Goal: Find specific page/section

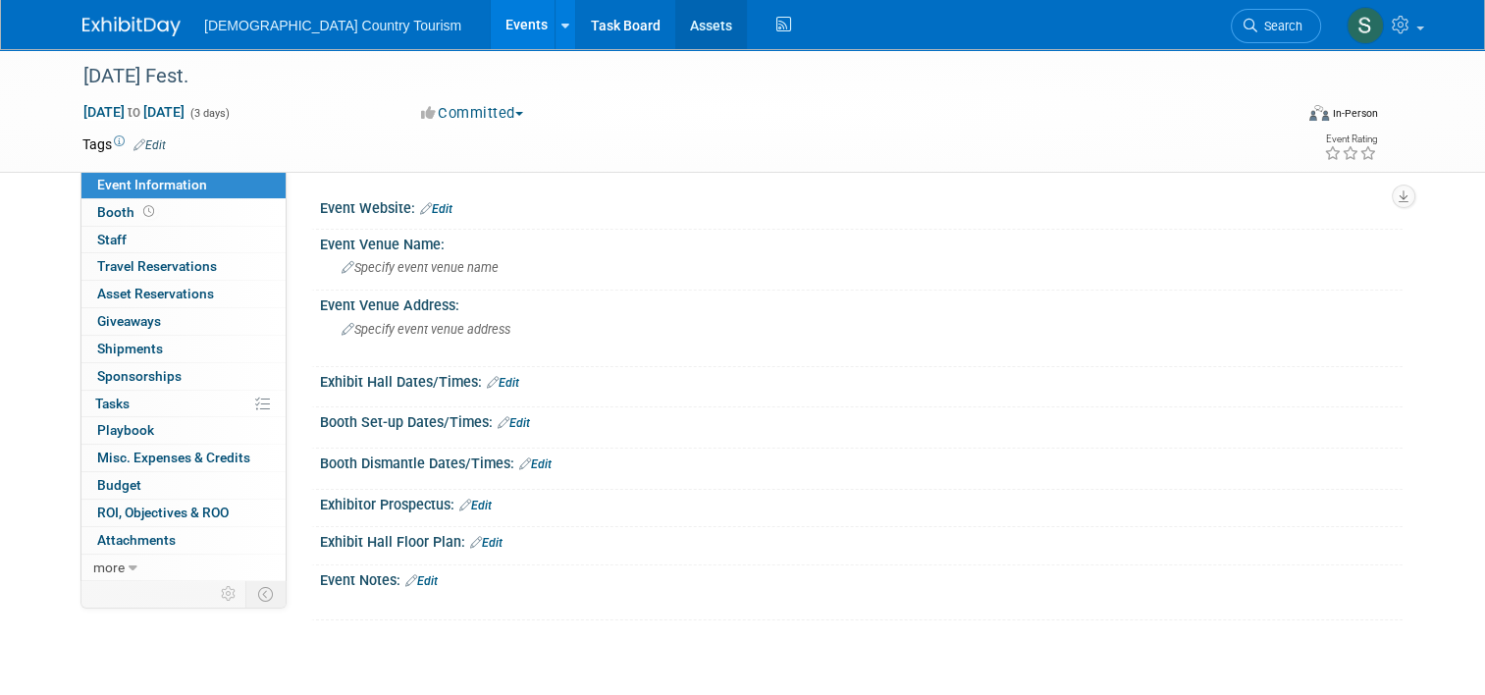
click at [675, 26] on link "Assets" at bounding box center [711, 24] width 72 height 49
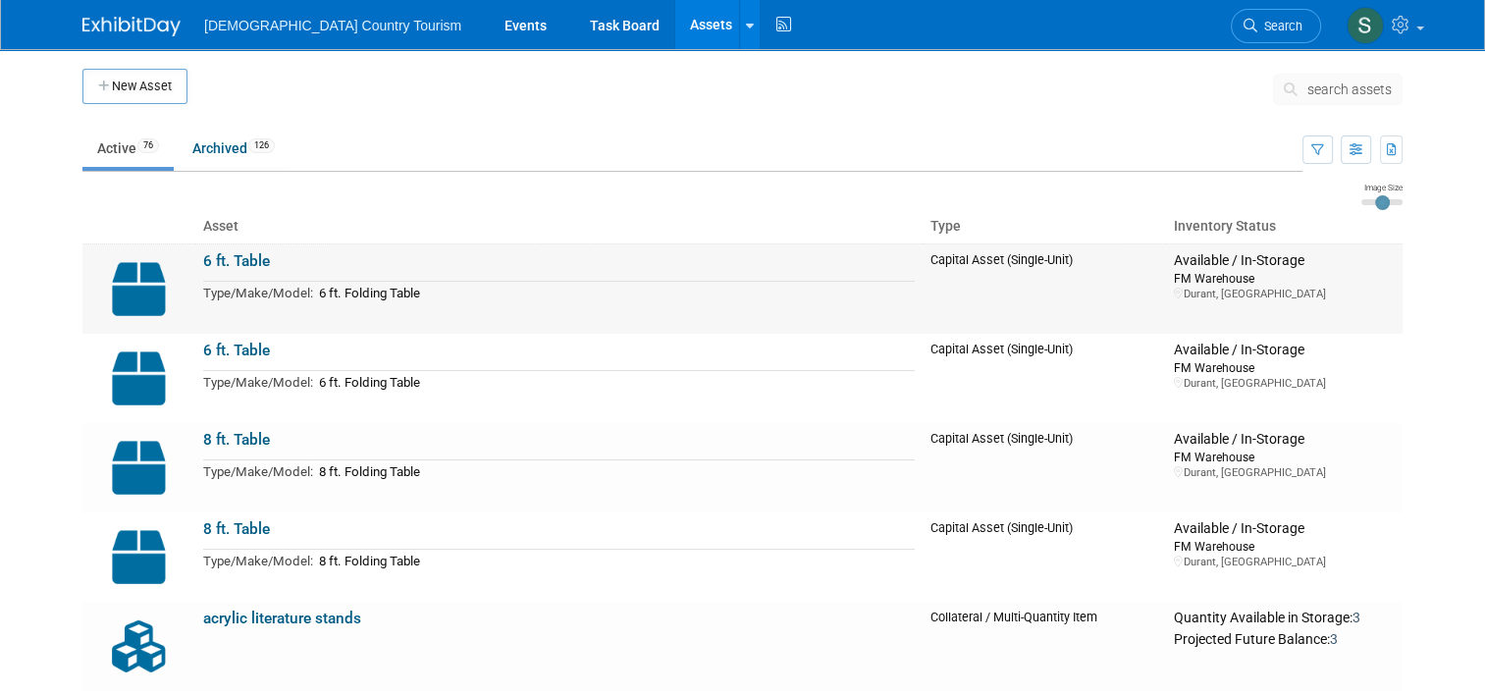
click at [528, 299] on td "6 ft. Folding Table" at bounding box center [614, 293] width 602 height 23
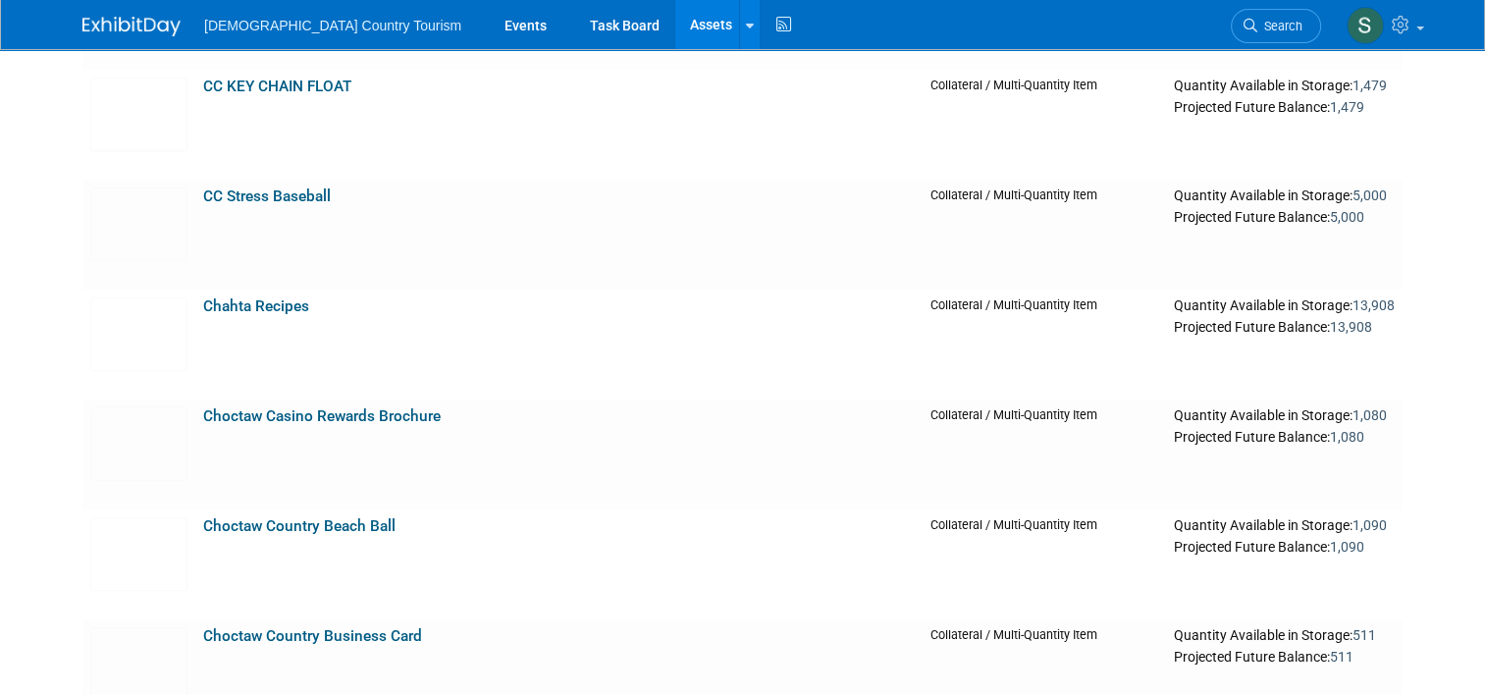
scroll to position [1688, 0]
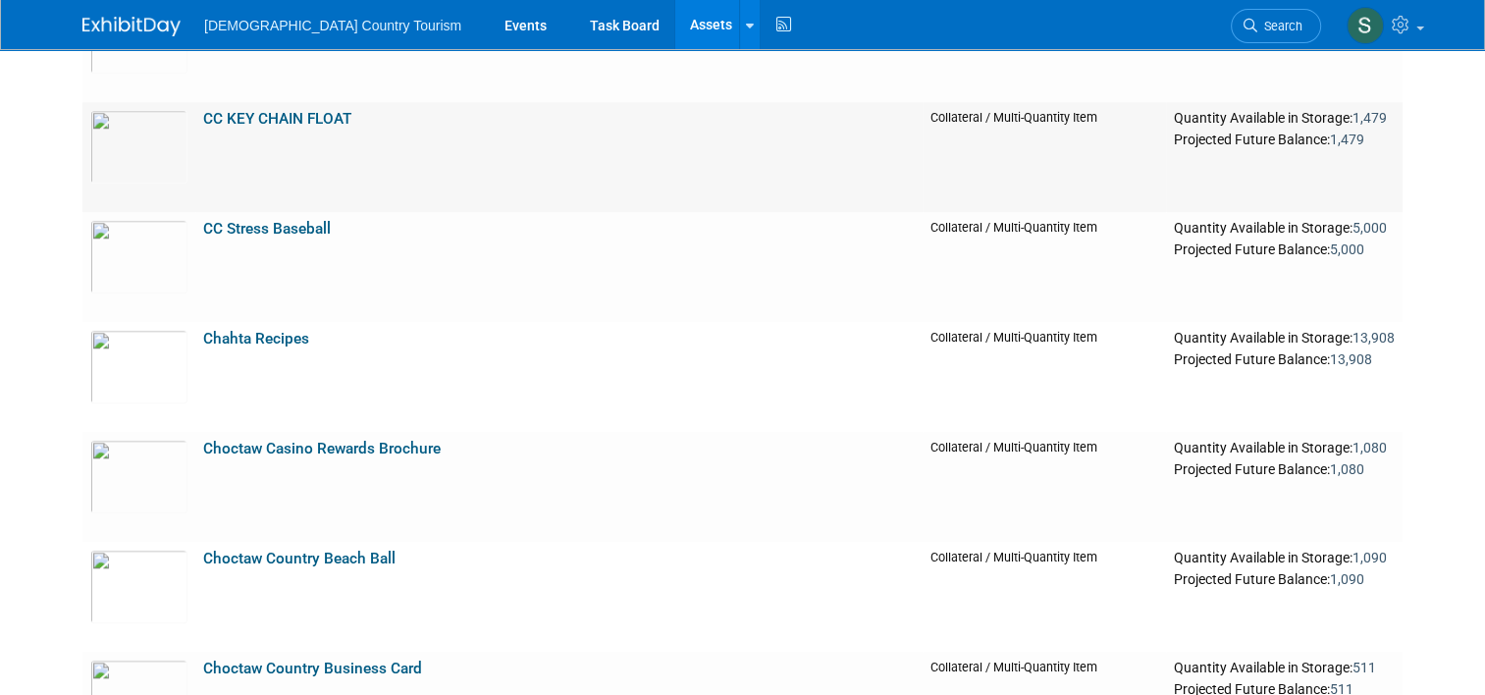
click at [289, 121] on link "CC KEY CHAIN FLOAT" at bounding box center [277, 119] width 148 height 18
click at [139, 142] on img at bounding box center [138, 147] width 97 height 74
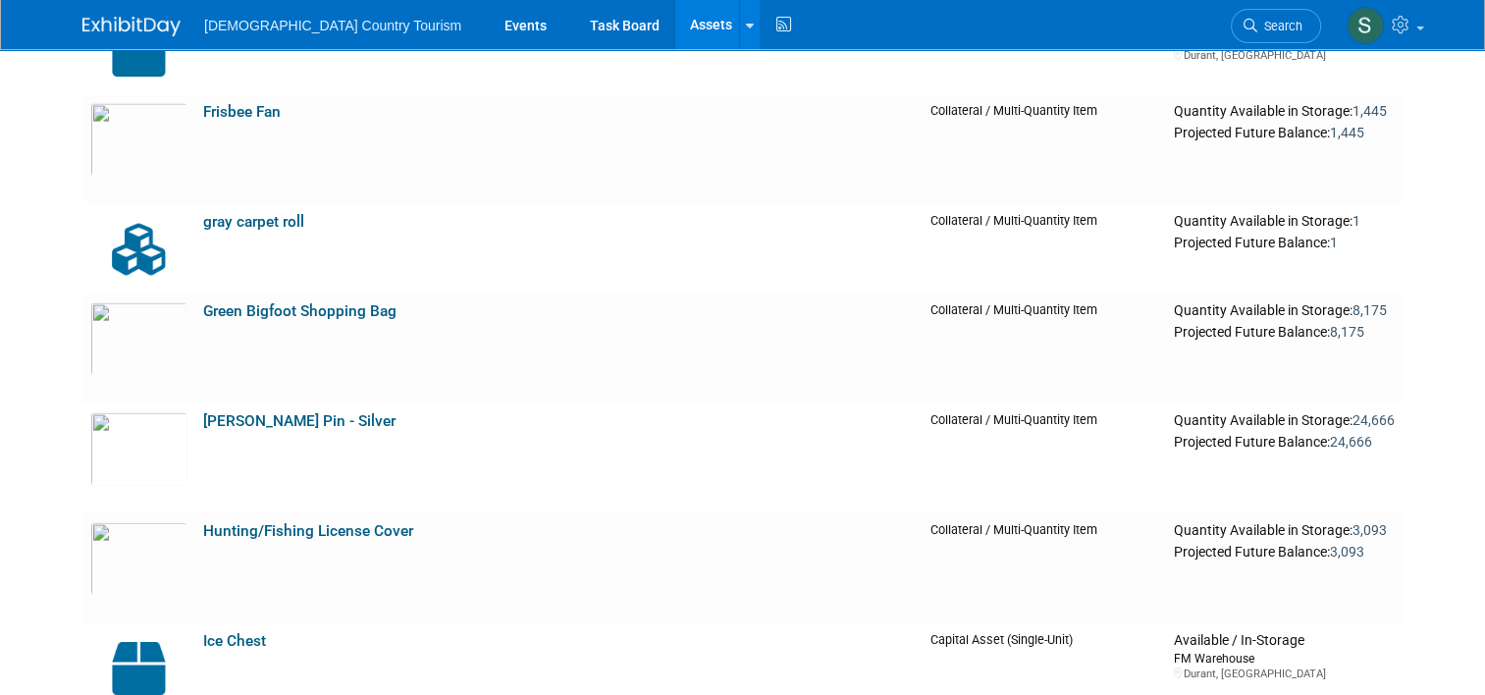
scroll to position [4319, 0]
